Goal: Navigation & Orientation: Go to known website

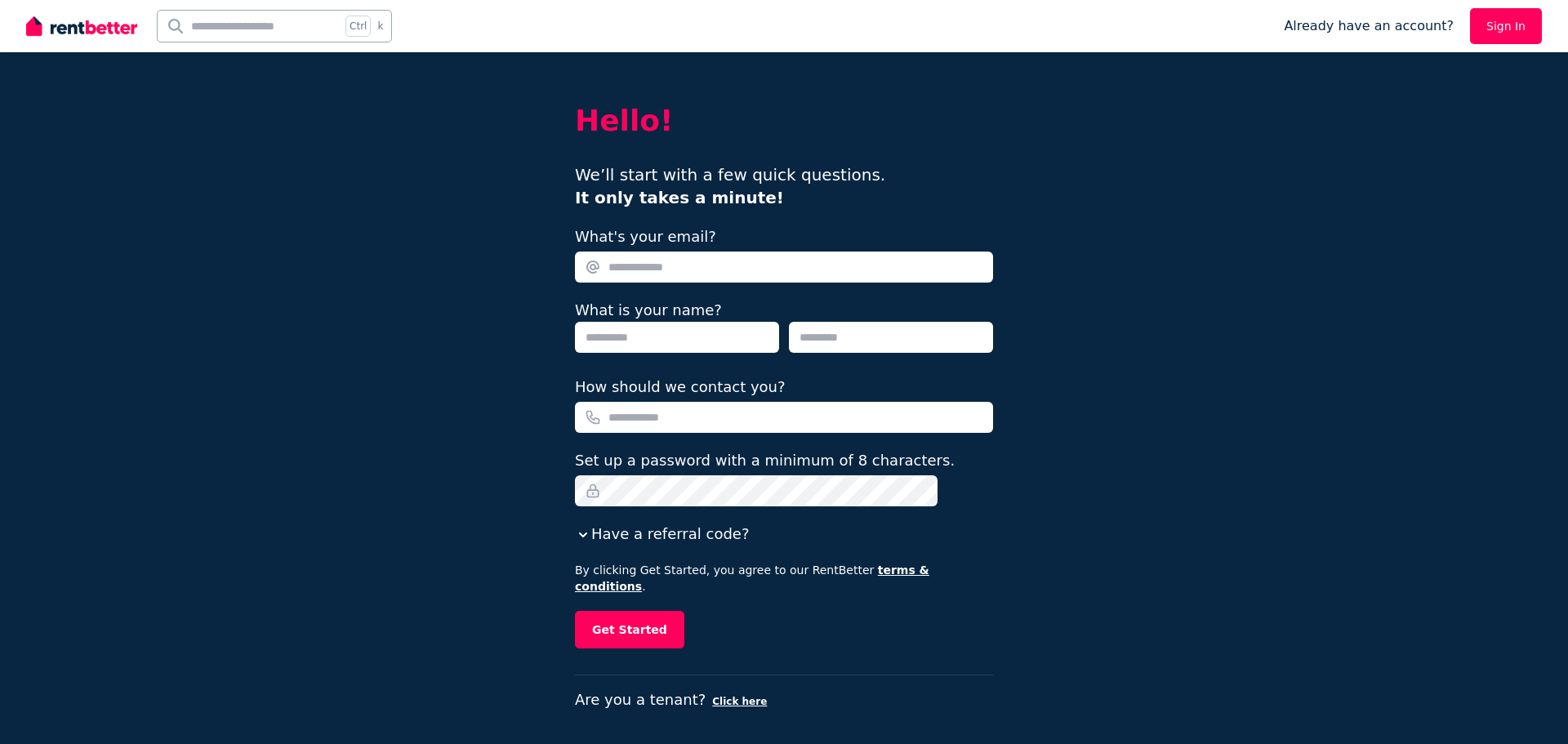
click at [92, 30] on img at bounding box center [81, 25] width 111 height 25
